Goal: Entertainment & Leisure: Consume media (video, audio)

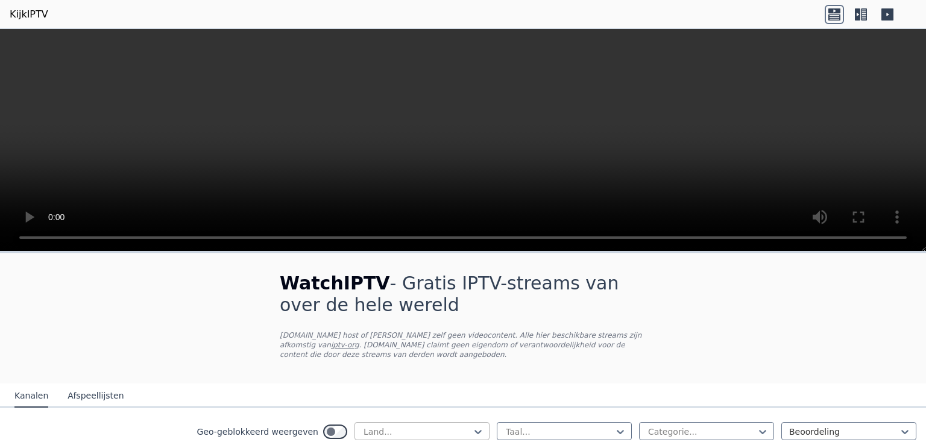
click at [370, 428] on div at bounding box center [417, 432] width 110 height 12
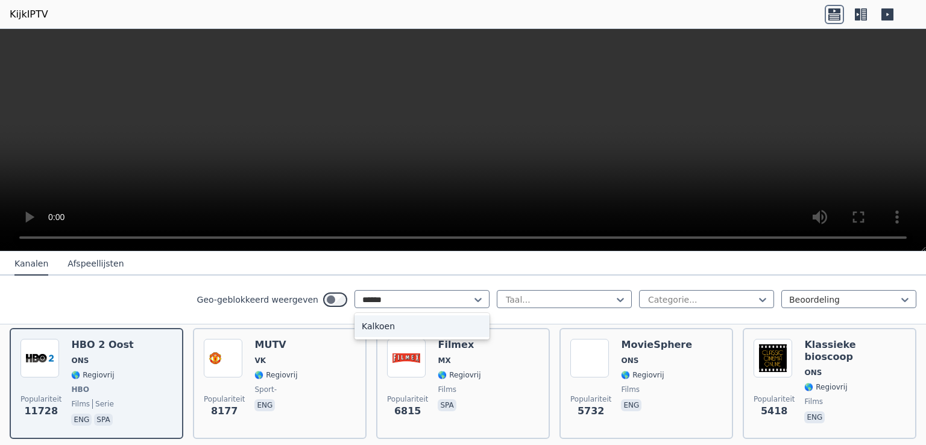
scroll to position [120, 0]
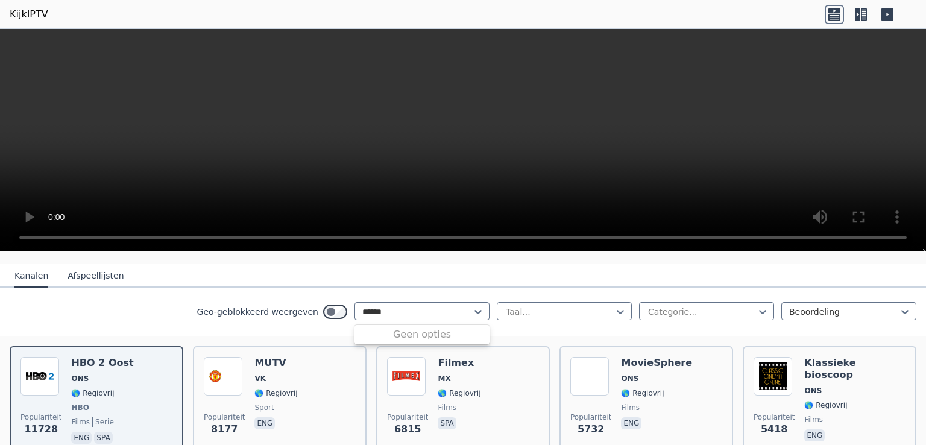
type input "******"
click at [481, 304] on div "Geo-geblokkeerd weergeven Land... Taal... Categorie... Beoordeling" at bounding box center [463, 312] width 926 height 49
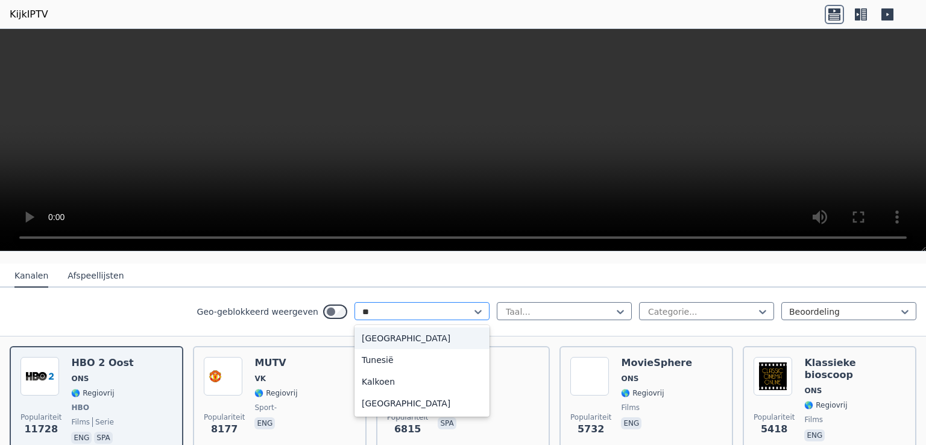
scroll to position [0, 0]
type input "***"
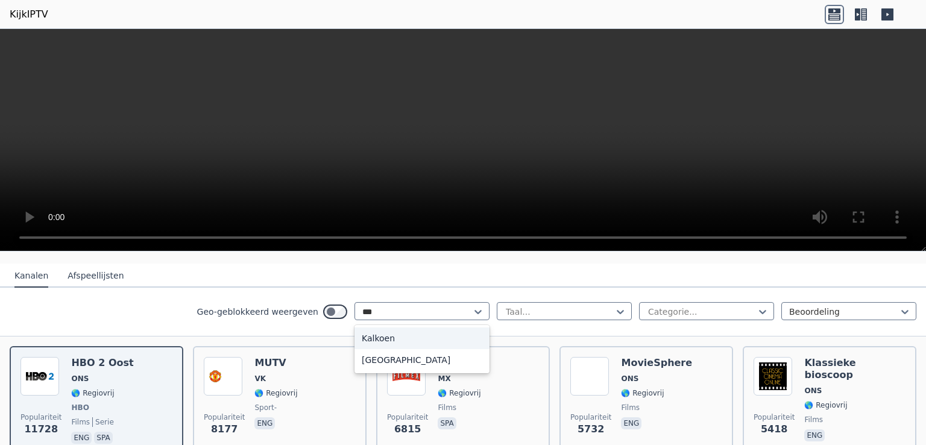
click at [368, 337] on font "Kalkoen" at bounding box center [378, 338] width 33 height 10
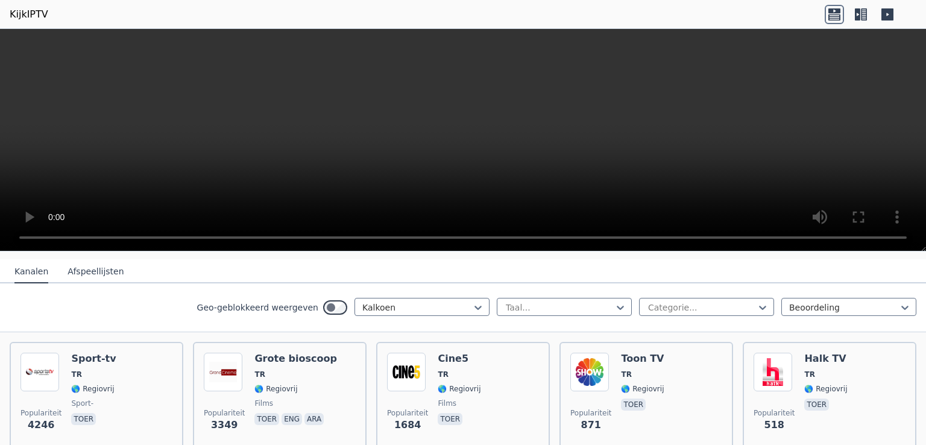
scroll to position [120, 0]
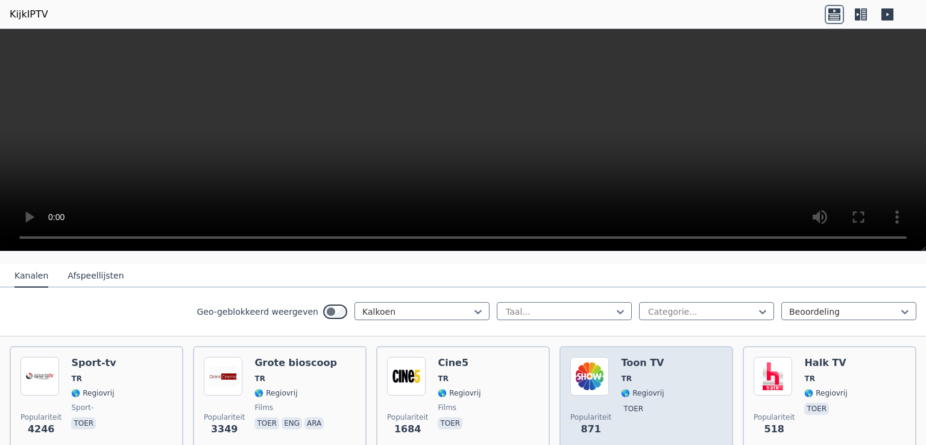
click at [585, 371] on img at bounding box center [589, 376] width 39 height 39
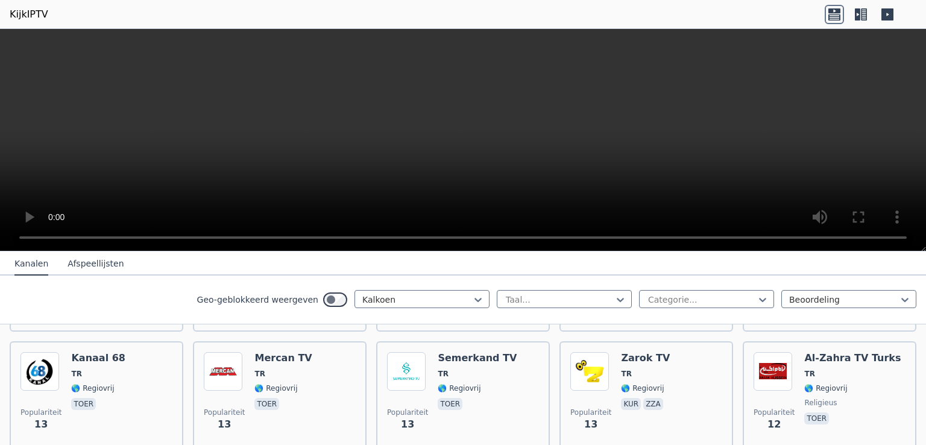
scroll to position [3173, 0]
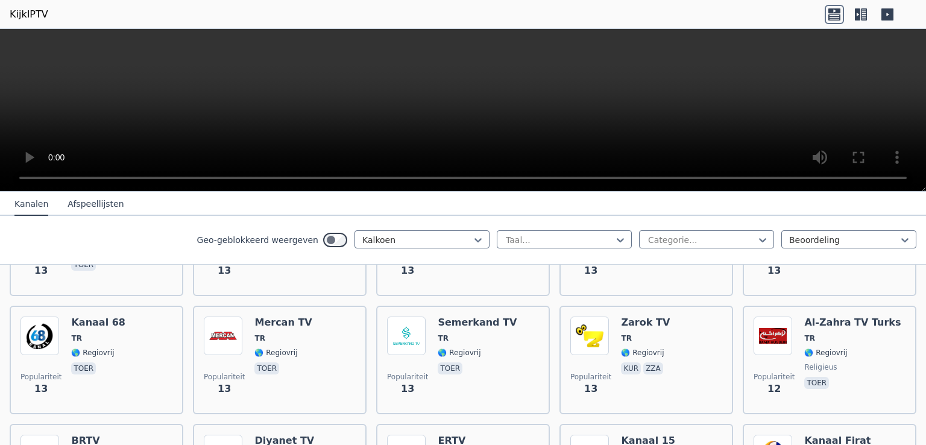
drag, startPoint x: 921, startPoint y: 249, endPoint x: 921, endPoint y: 190, distance: 59.1
click at [921, 190] on div at bounding box center [463, 110] width 926 height 163
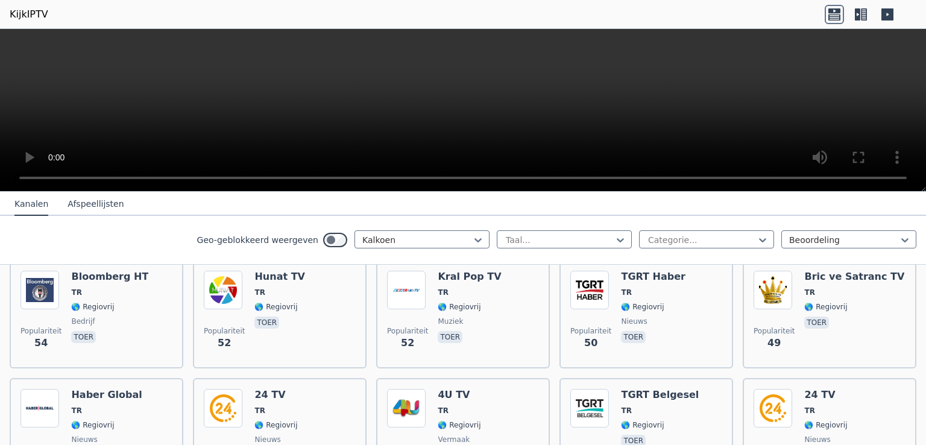
scroll to position [950, 0]
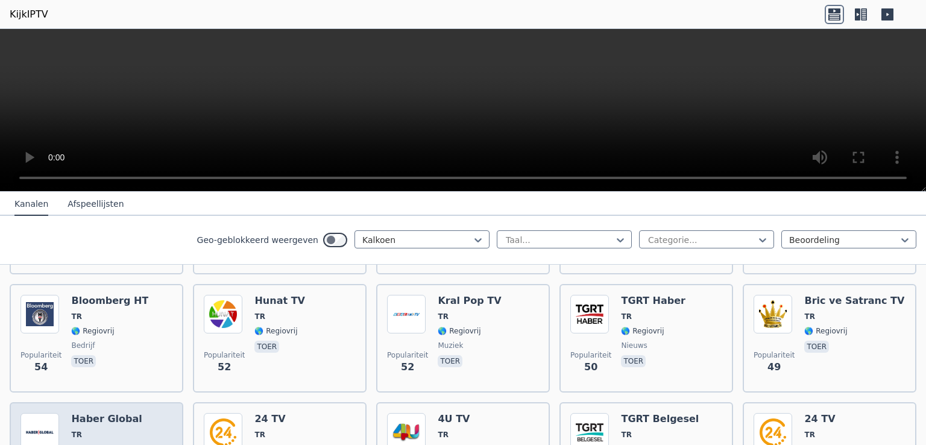
click at [94, 413] on font "Haber Global" at bounding box center [106, 418] width 71 height 11
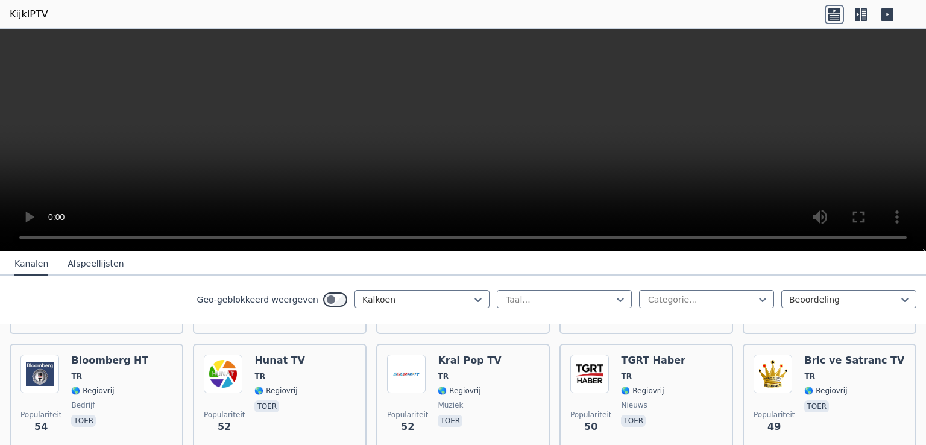
drag, startPoint x: 926, startPoint y: 191, endPoint x: 904, endPoint y: 271, distance: 82.9
click at [904, 271] on div "WatchIPTV - Gratis IPTV-streams van over de hele wereld [DOMAIN_NAME] host of […" at bounding box center [463, 237] width 926 height 416
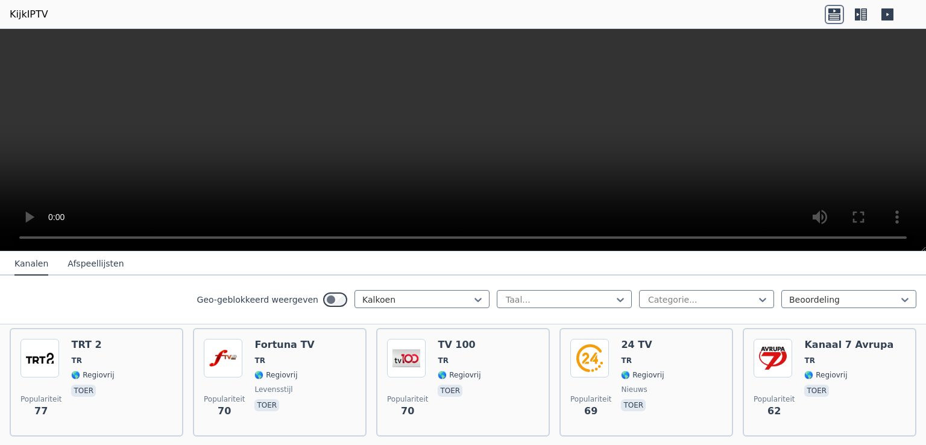
scroll to position [709, 0]
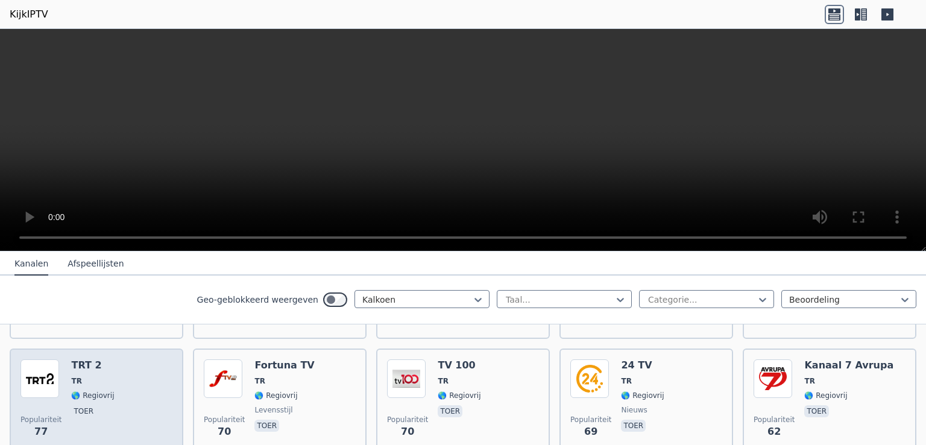
click at [46, 372] on img at bounding box center [40, 378] width 39 height 39
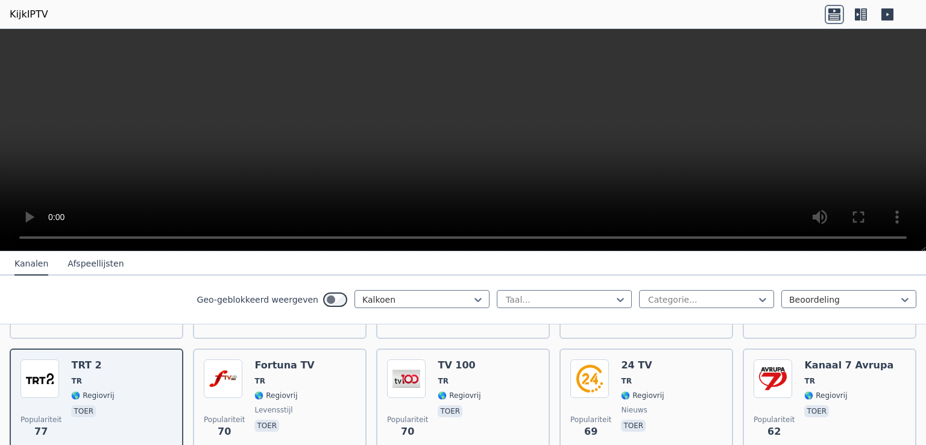
click at [823, 17] on header "KijkIPTV" at bounding box center [463, 14] width 926 height 29
click at [824, 17] on header "KijkIPTV" at bounding box center [463, 14] width 926 height 29
click at [832, 20] on icon at bounding box center [834, 17] width 12 height 6
click at [859, 15] on icon at bounding box center [857, 14] width 5 height 12
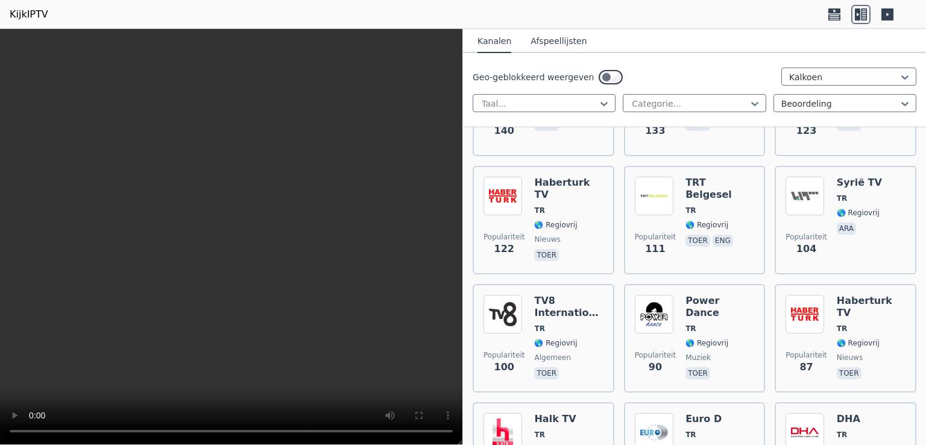
click at [887, 20] on icon at bounding box center [888, 14] width 12 height 12
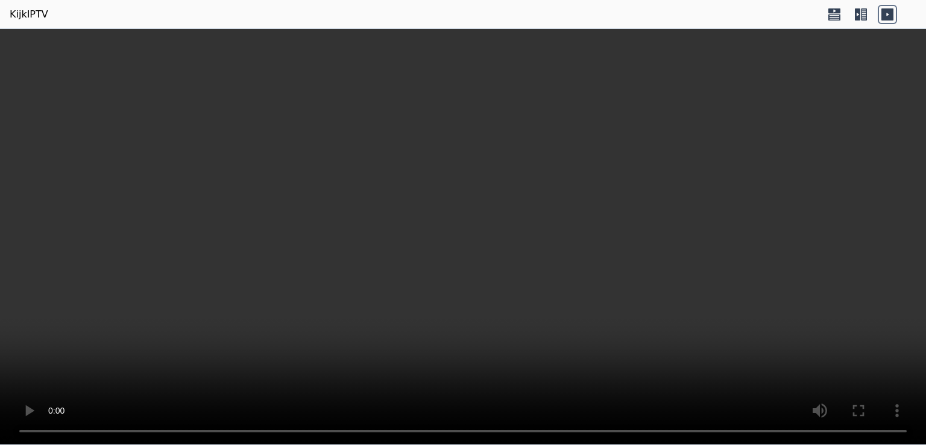
click at [861, 17] on icon at bounding box center [864, 14] width 6 height 12
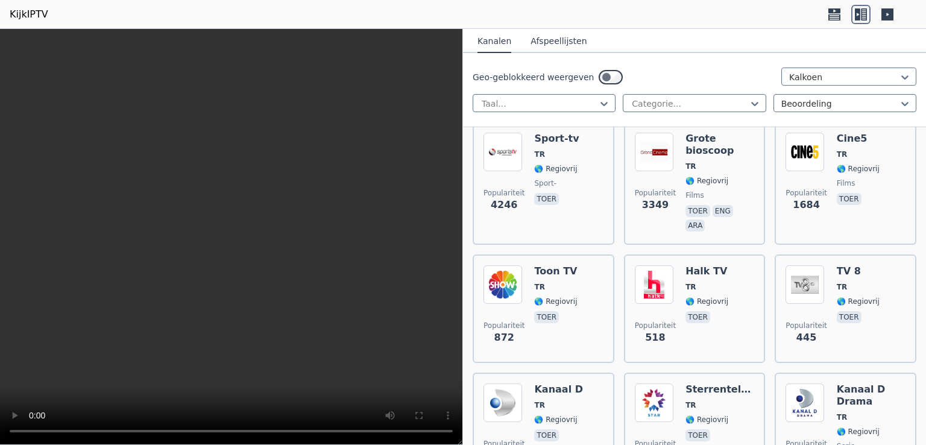
scroll to position [138, 0]
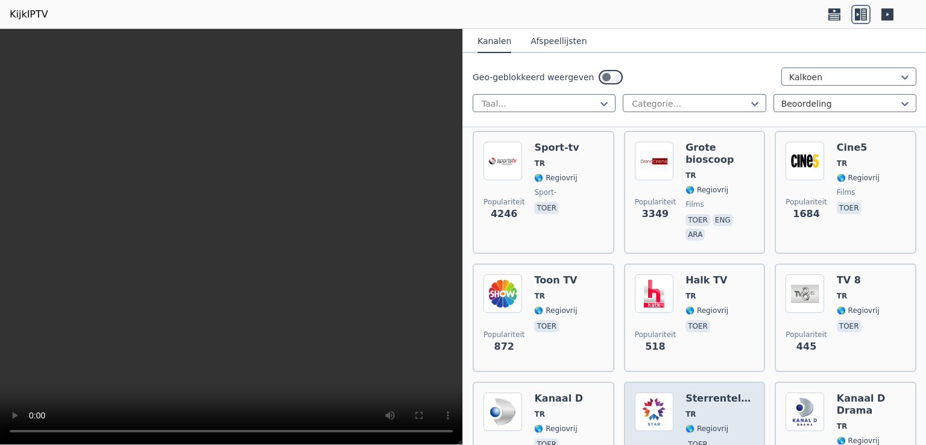
click at [661, 393] on img at bounding box center [654, 412] width 39 height 39
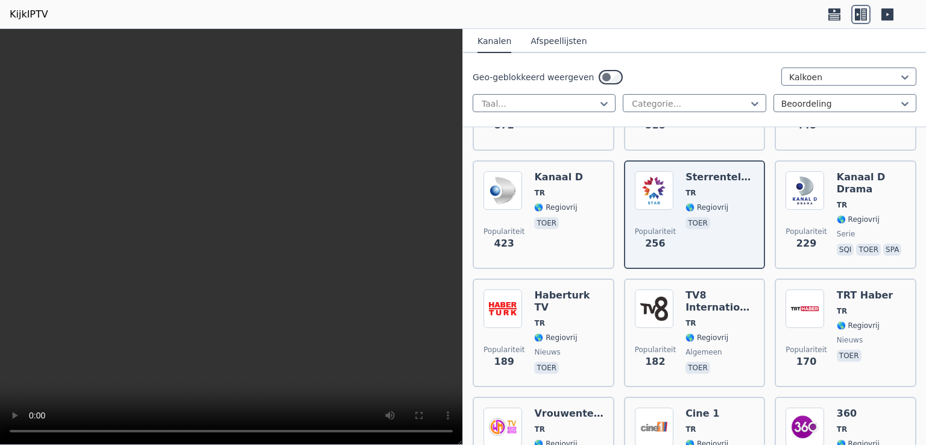
scroll to position [0, 0]
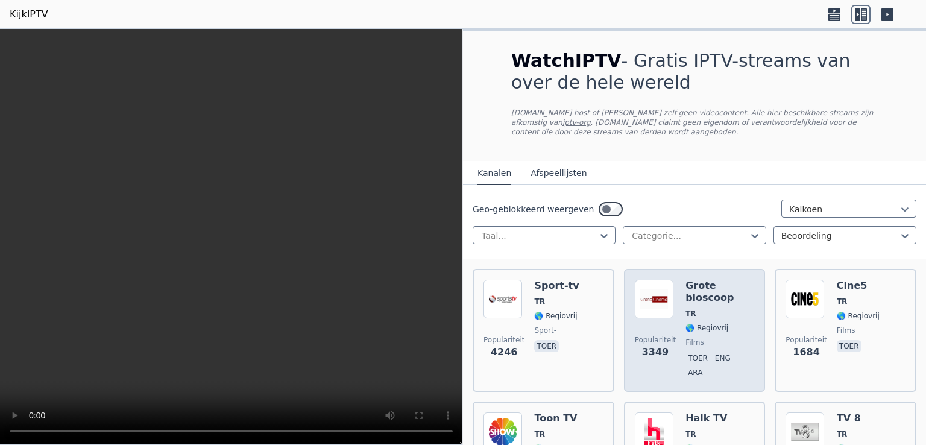
click at [663, 306] on img at bounding box center [654, 299] width 39 height 39
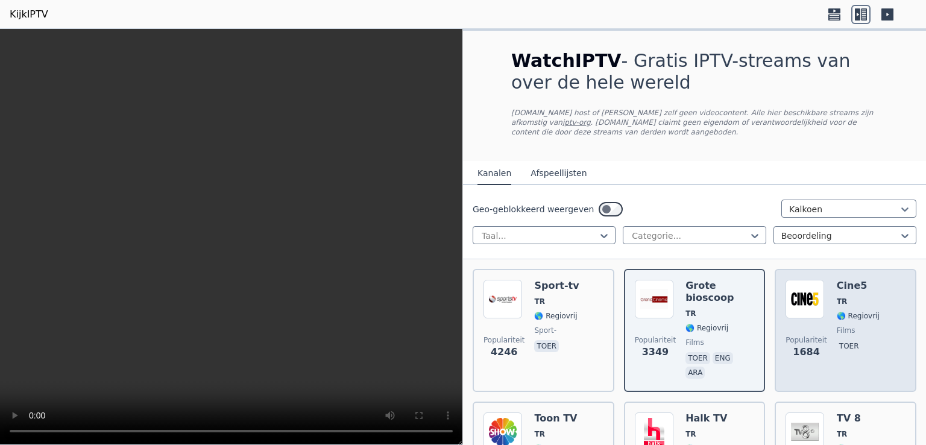
click at [837, 300] on font "TR" at bounding box center [842, 301] width 10 height 8
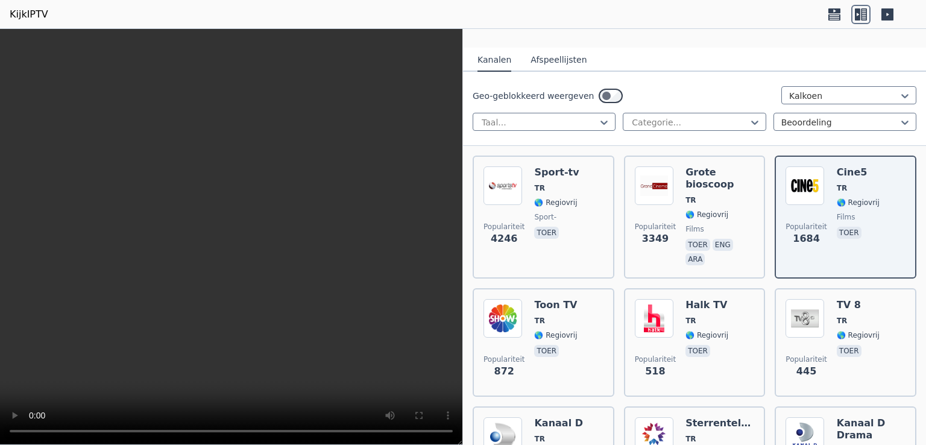
scroll to position [147, 0]
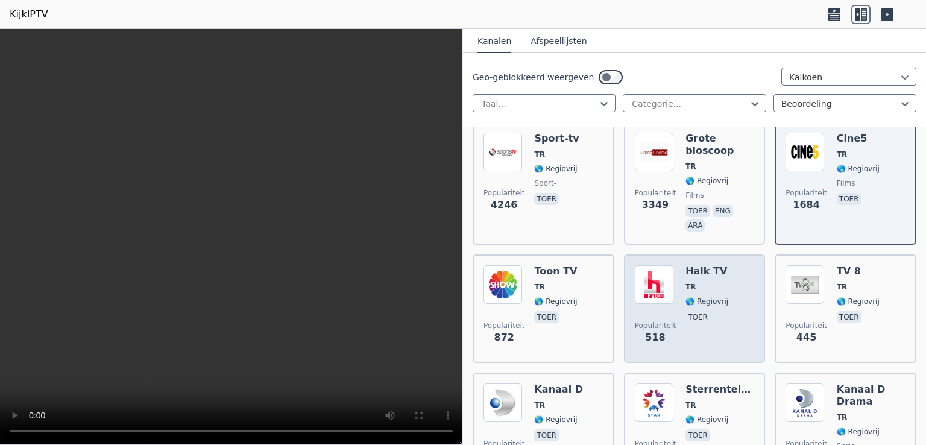
click at [663, 266] on img at bounding box center [654, 284] width 39 height 39
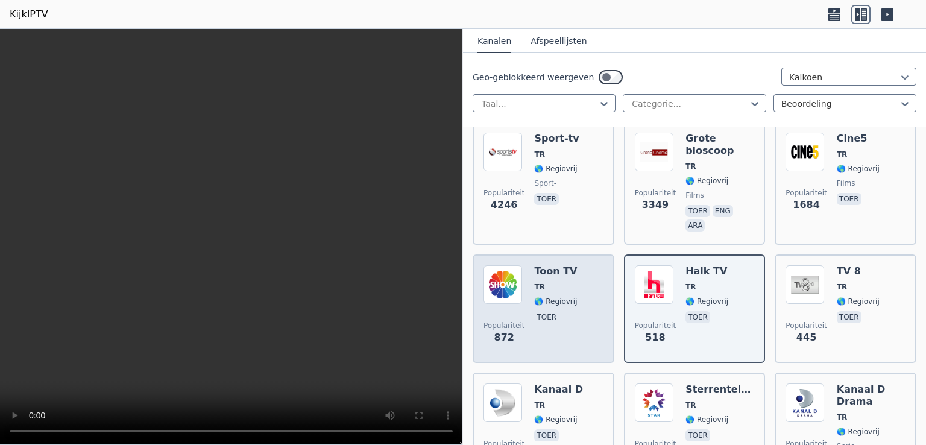
click at [516, 271] on img at bounding box center [503, 284] width 39 height 39
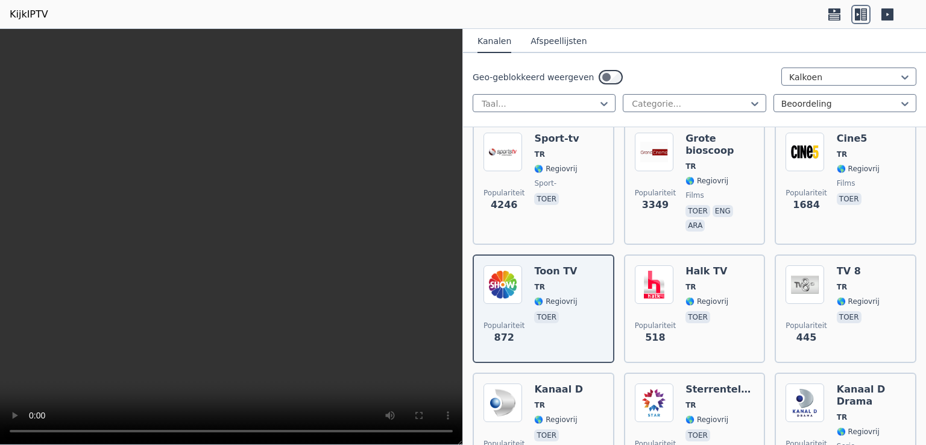
click at [531, 42] on font "Afspeellijsten" at bounding box center [559, 41] width 56 height 10
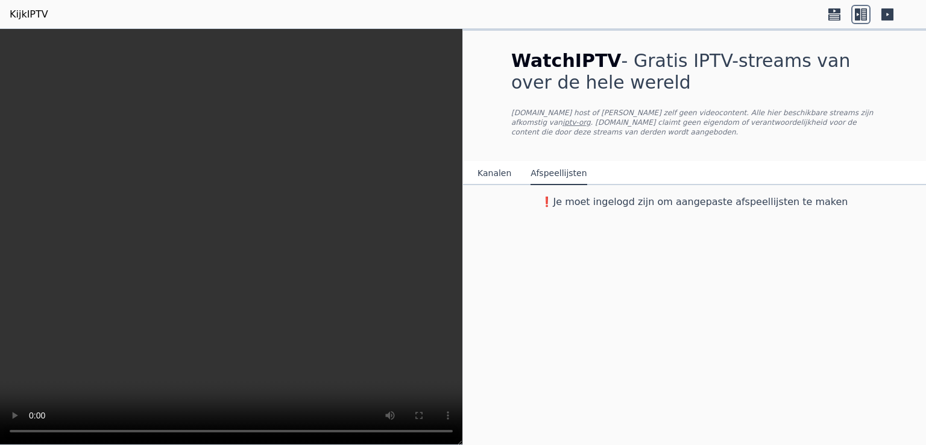
click at [494, 172] on font "Kanalen" at bounding box center [495, 173] width 34 height 10
